Goal: Navigation & Orientation: Find specific page/section

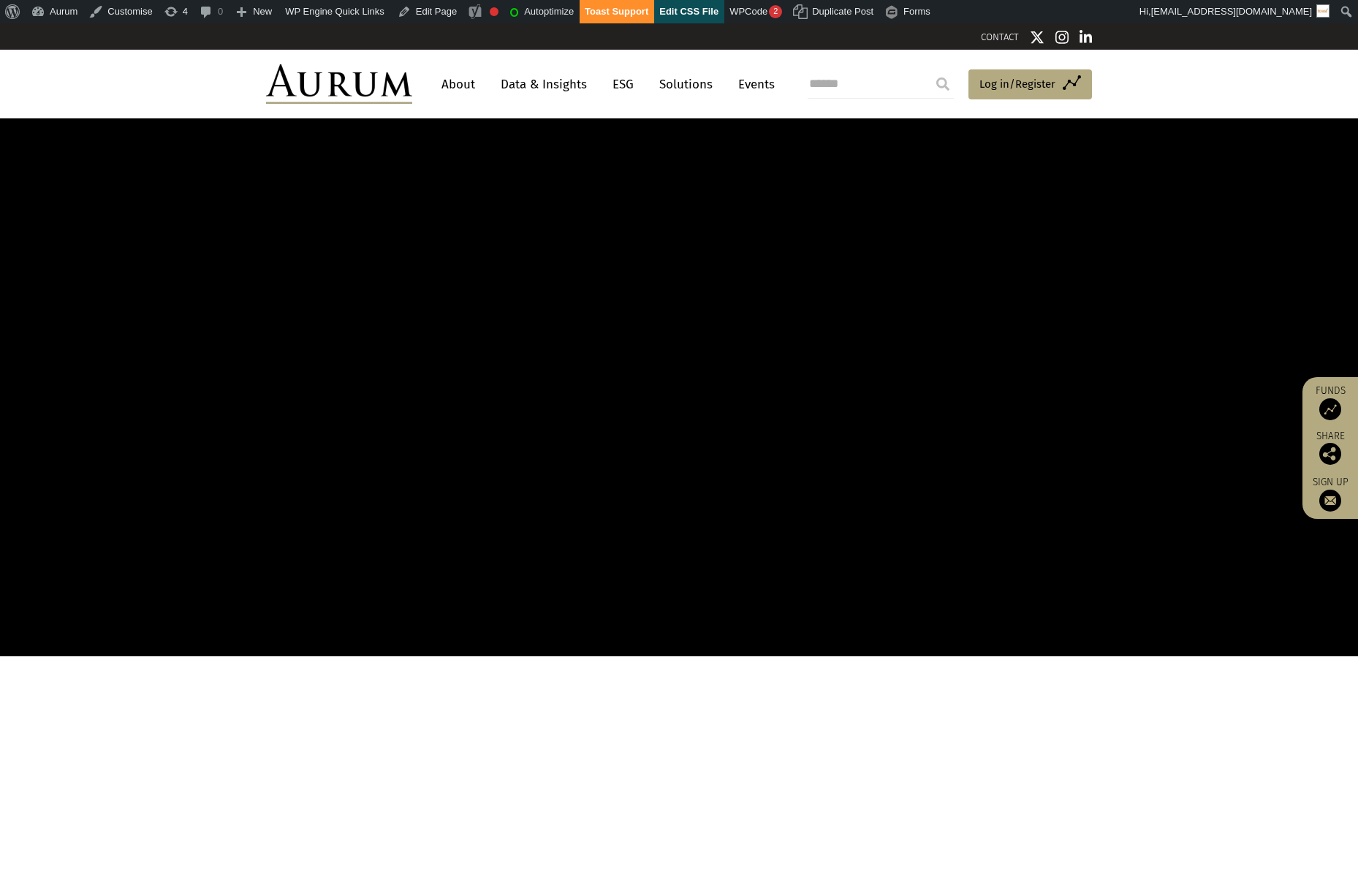
click at [461, 90] on link "About" at bounding box center [458, 85] width 48 height 27
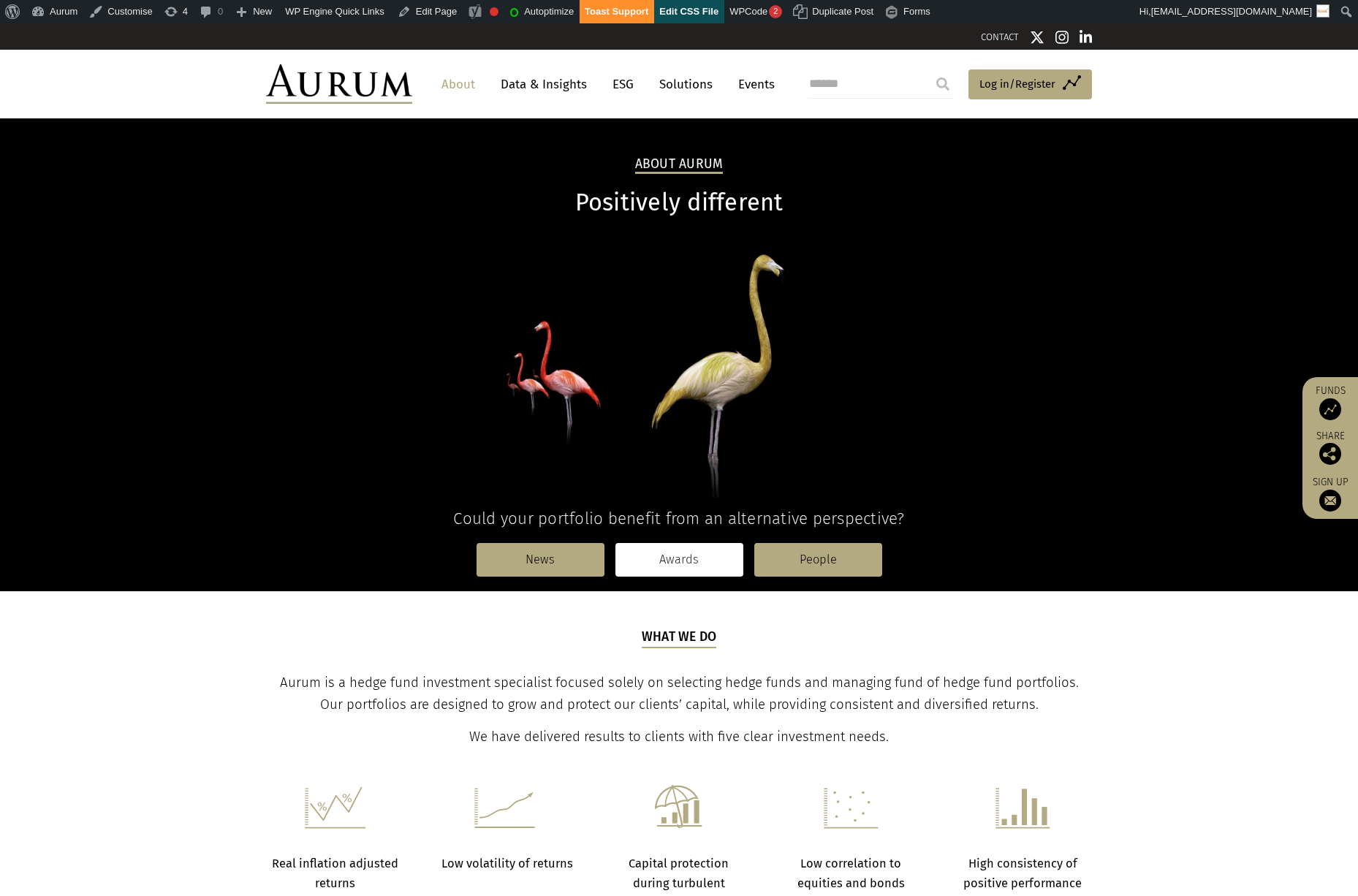
click at [676, 562] on link "Awards" at bounding box center [679, 561] width 128 height 34
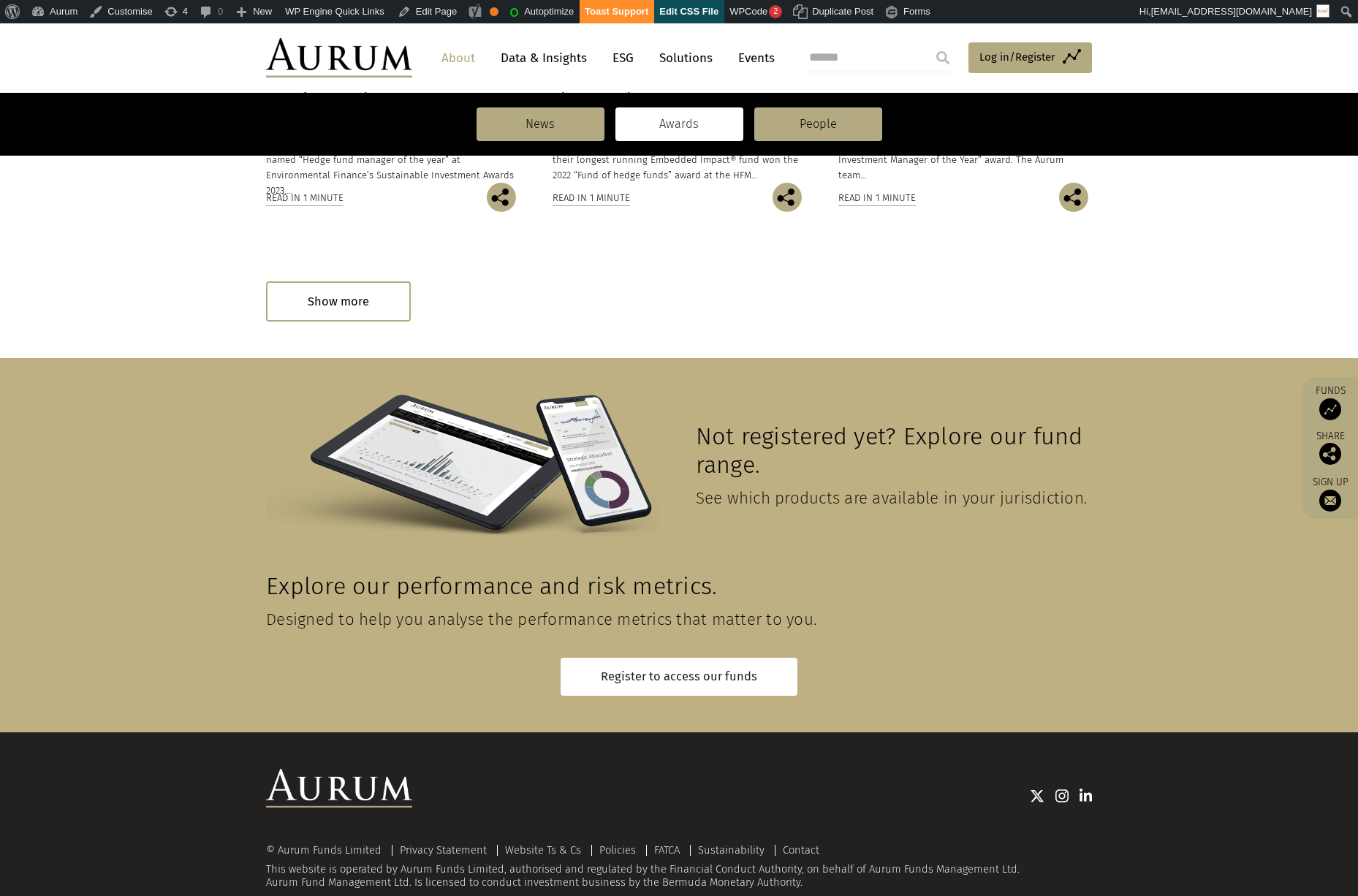
scroll to position [2074, 0]
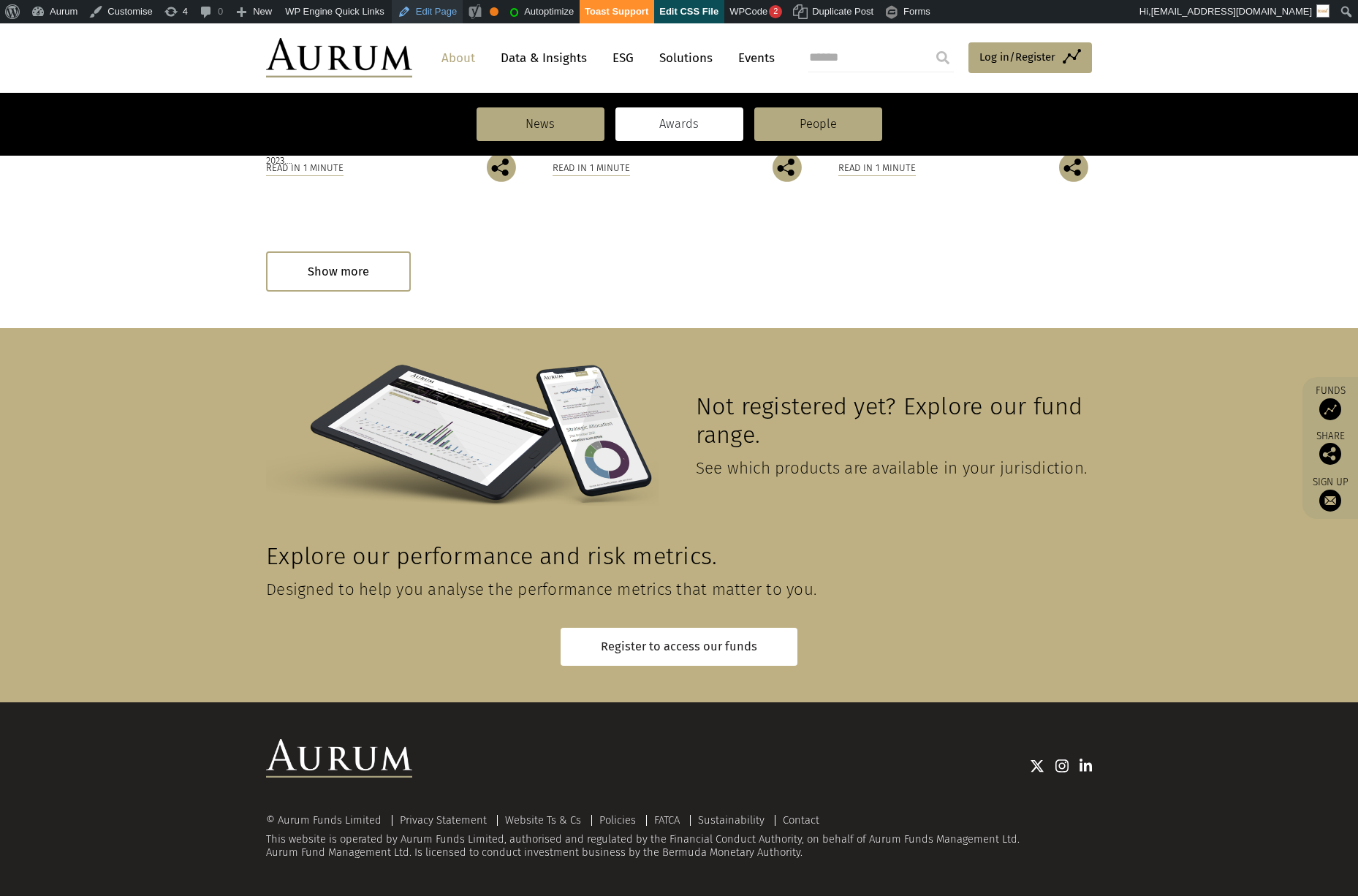
click at [443, 13] on link "Edit Page" at bounding box center [427, 11] width 71 height 23
